Goal: Task Accomplishment & Management: Use online tool/utility

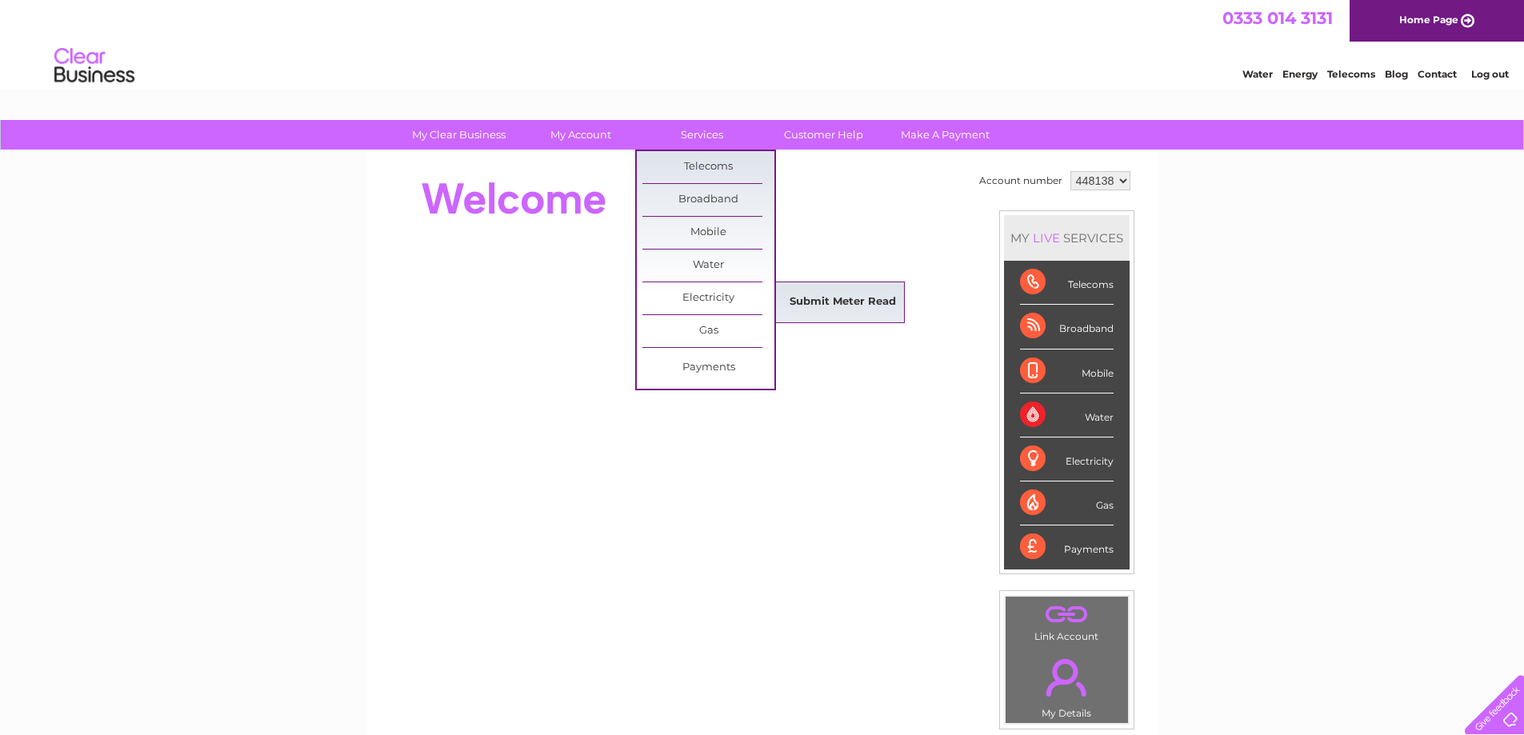
click at [841, 313] on link "Submit Meter Read" at bounding box center [843, 302] width 132 height 32
